Goal: Task Accomplishment & Management: Manage account settings

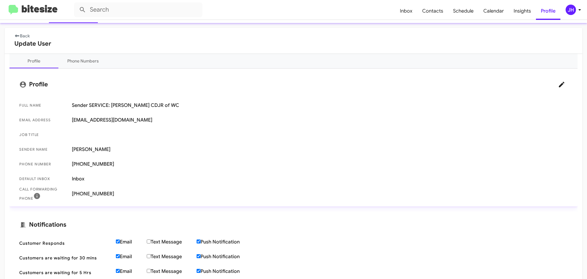
scroll to position [31, 0]
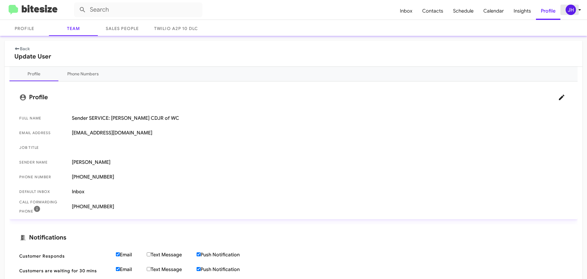
click at [572, 11] on div "JH" at bounding box center [571, 10] width 10 height 10
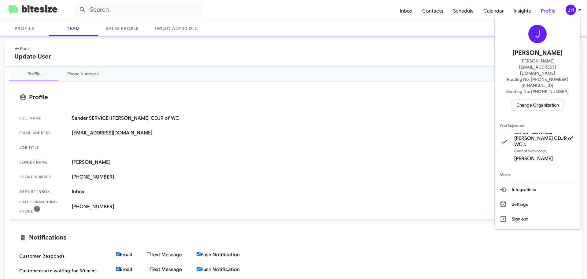
click at [532, 100] on span "Change Organization" at bounding box center [538, 105] width 43 height 10
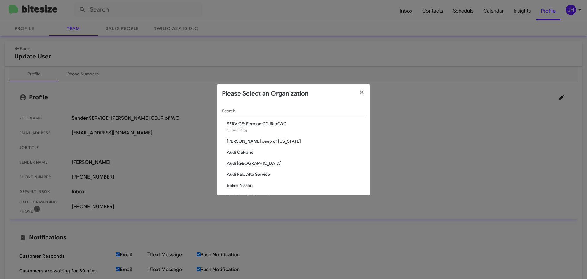
click at [243, 103] on div "Search" at bounding box center [293, 109] width 143 height 12
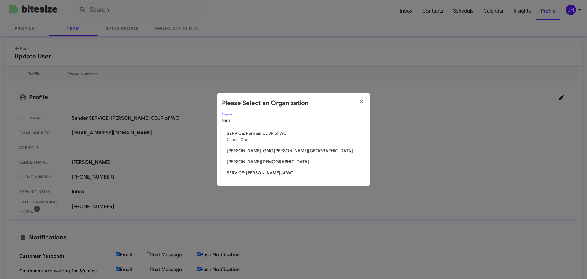
type input "ferm"
click at [260, 153] on span "Ferman Buick-GMC Wesley Chapel" at bounding box center [296, 150] width 138 height 6
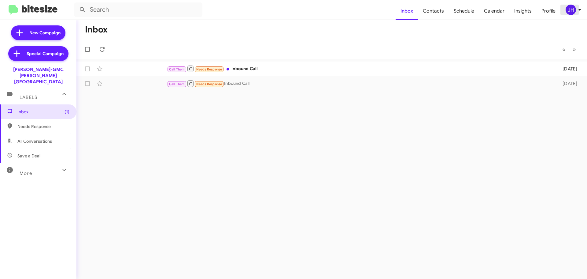
click at [574, 12] on div "JH" at bounding box center [571, 10] width 10 height 10
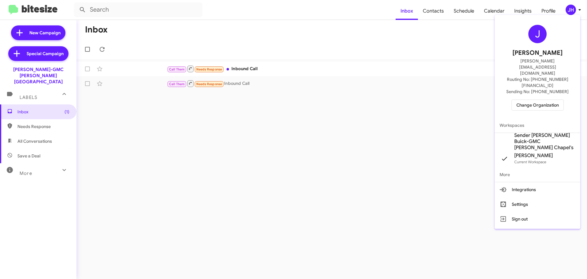
click at [531, 100] on span "Change Organization" at bounding box center [538, 105] width 43 height 10
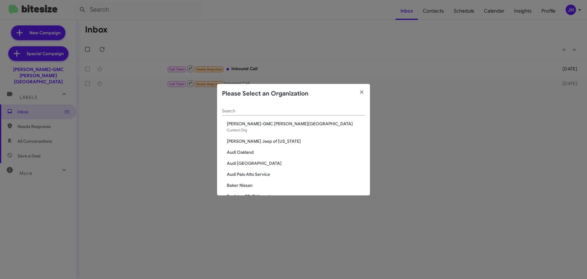
click at [244, 113] on input "Search" at bounding box center [293, 111] width 143 height 5
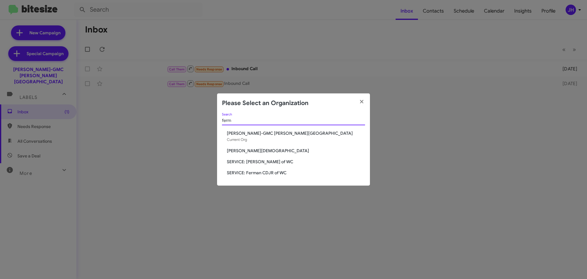
type input "ferm"
click at [255, 160] on span "SERVICE: [PERSON_NAME] of WC" at bounding box center [296, 161] width 138 height 6
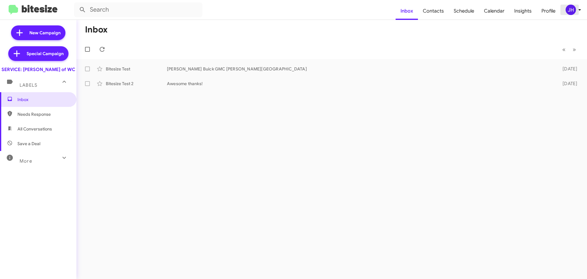
click at [573, 8] on div "JH" at bounding box center [571, 10] width 10 height 10
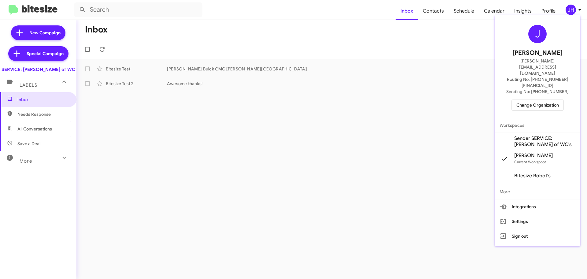
click at [525, 214] on button "Settings" at bounding box center [538, 221] width 86 height 15
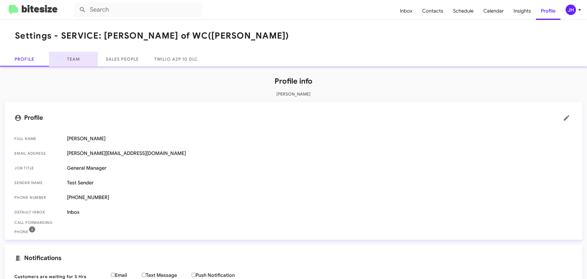
click at [85, 61] on link "Team" at bounding box center [73, 59] width 49 height 15
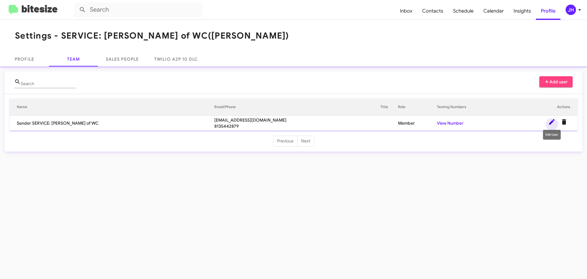
click at [550, 122] on icon at bounding box center [551, 121] width 7 height 7
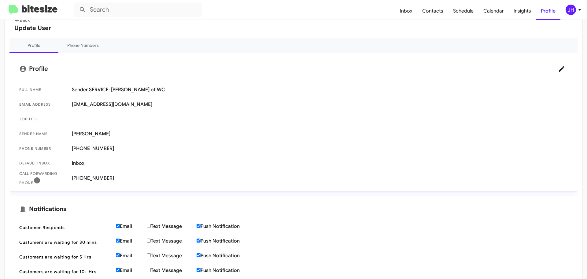
scroll to position [61, 0]
